Goal: Navigation & Orientation: Find specific page/section

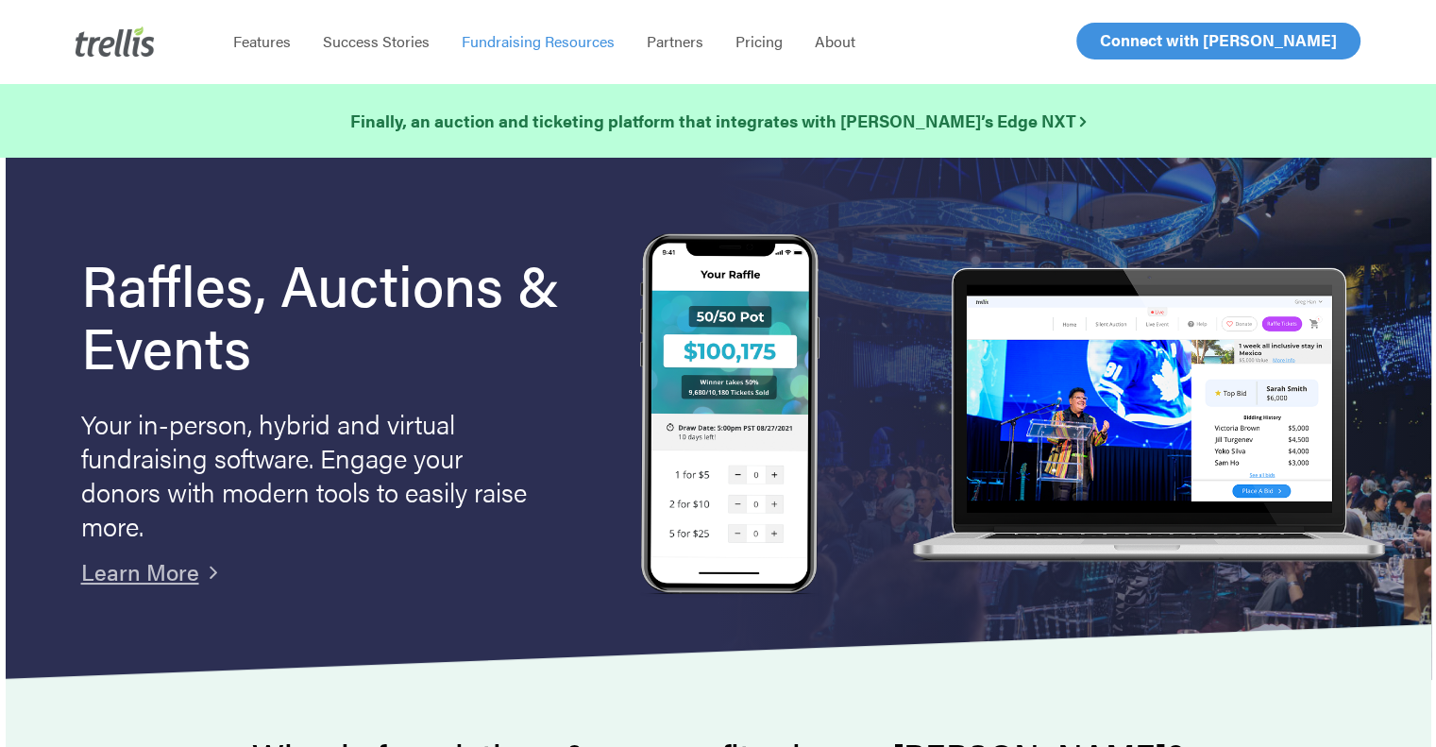
click at [480, 36] on span "Fundraising Resources" at bounding box center [538, 41] width 153 height 22
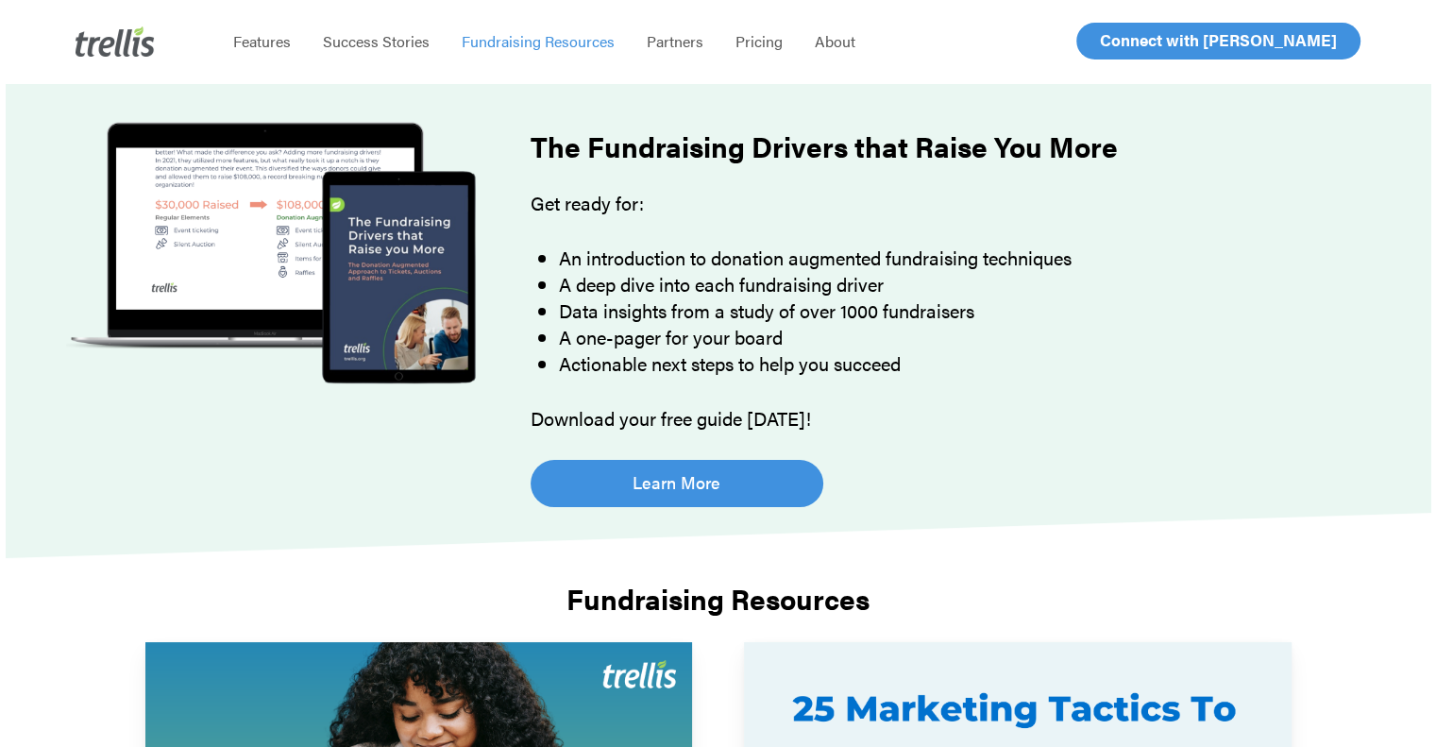
click at [405, 45] on span "Success Stories" at bounding box center [376, 41] width 107 height 22
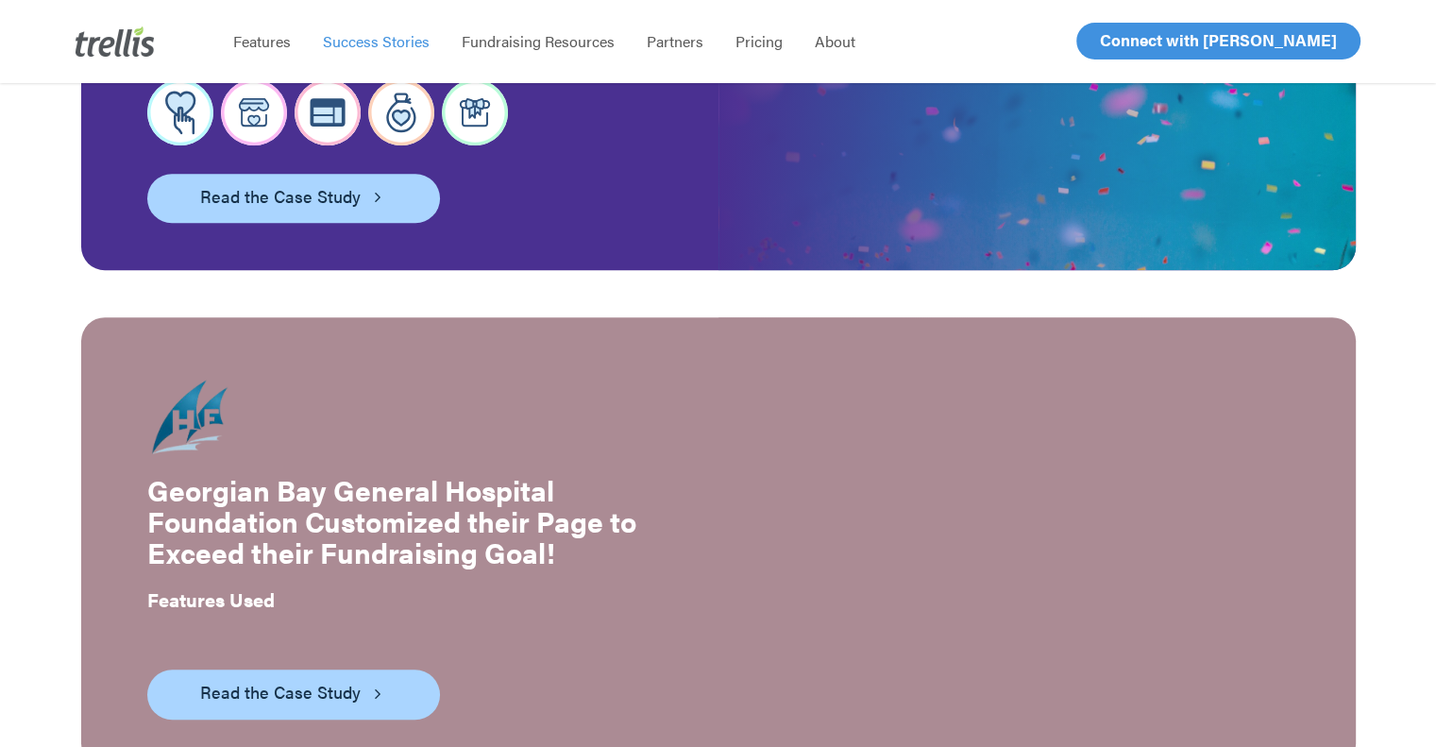
scroll to position [1269, 0]
